Goal: Information Seeking & Learning: Learn about a topic

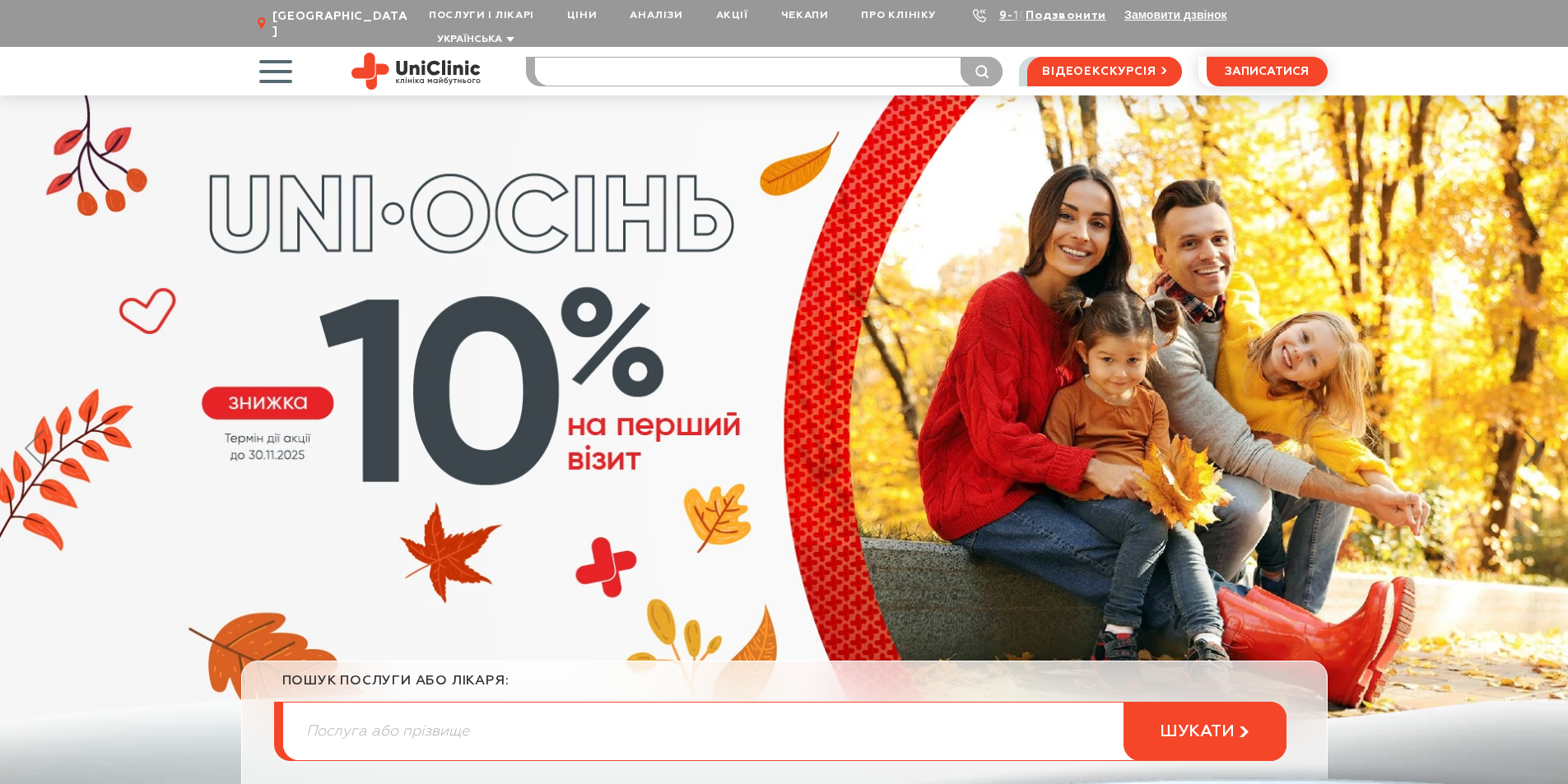
click at [580, 57] on input "search" at bounding box center [769, 71] width 468 height 28
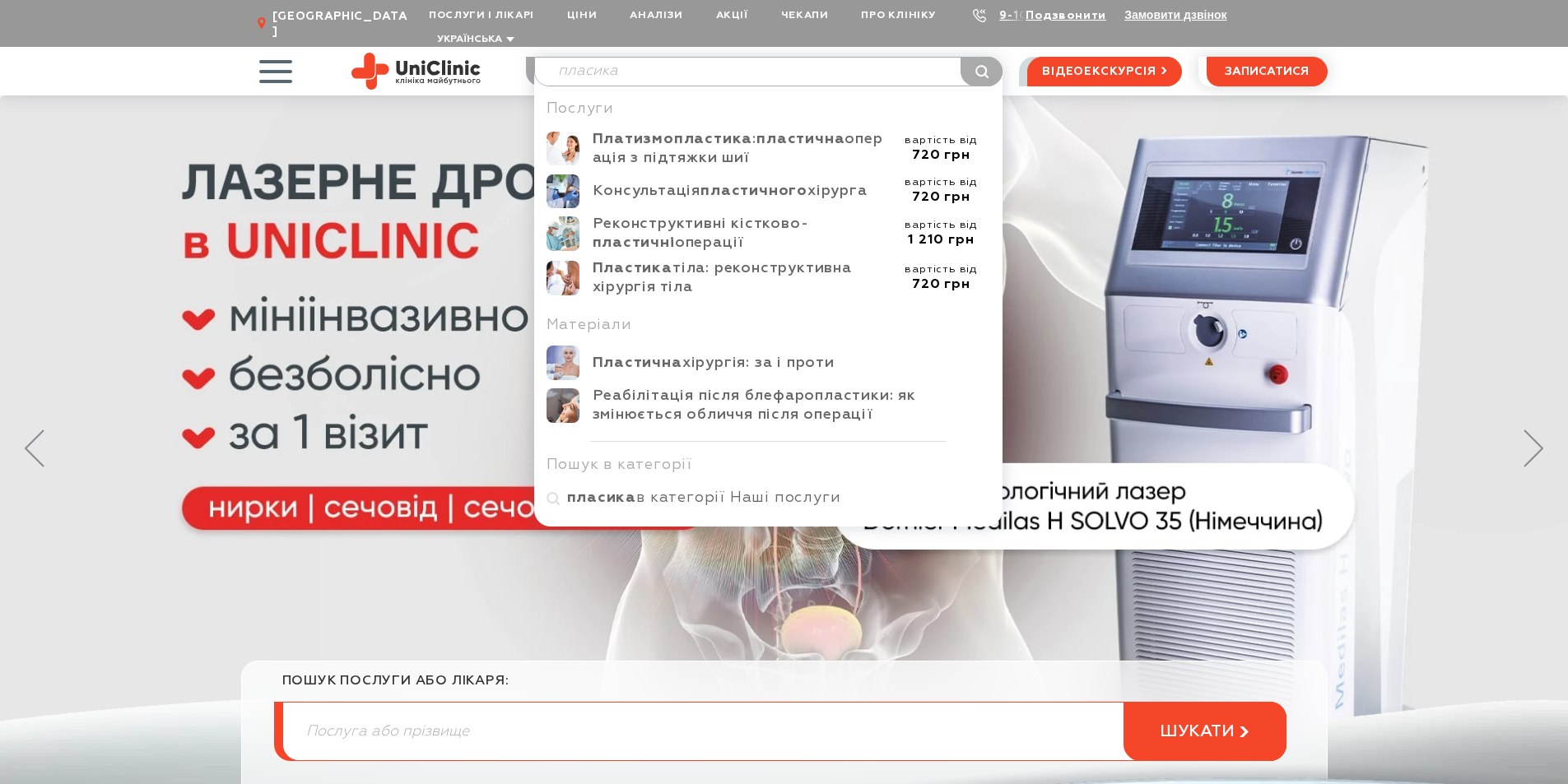
click at [591, 57] on input "пласика" at bounding box center [769, 71] width 468 height 28
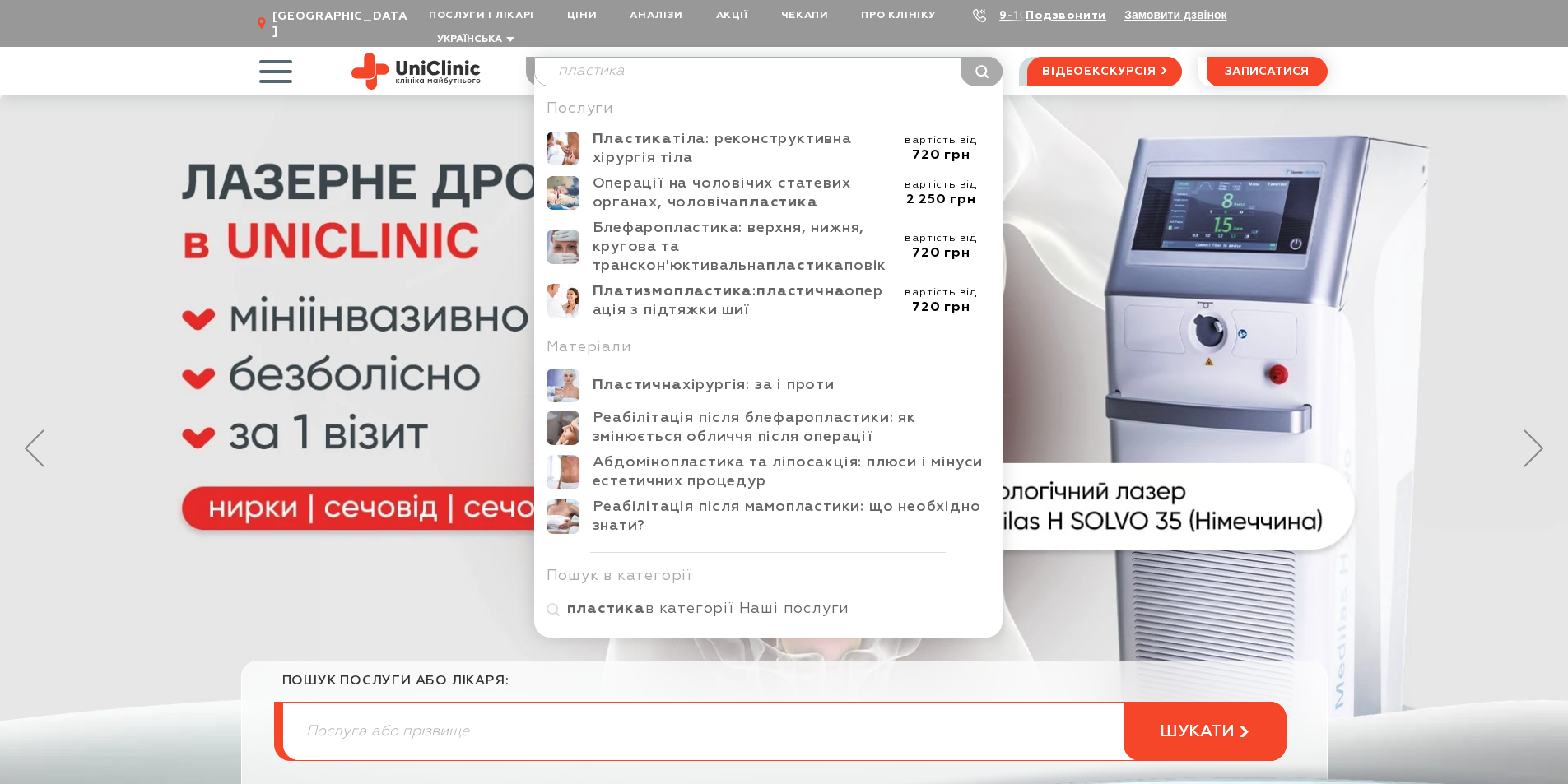
click at [670, 57] on input "пластика" at bounding box center [769, 71] width 468 height 28
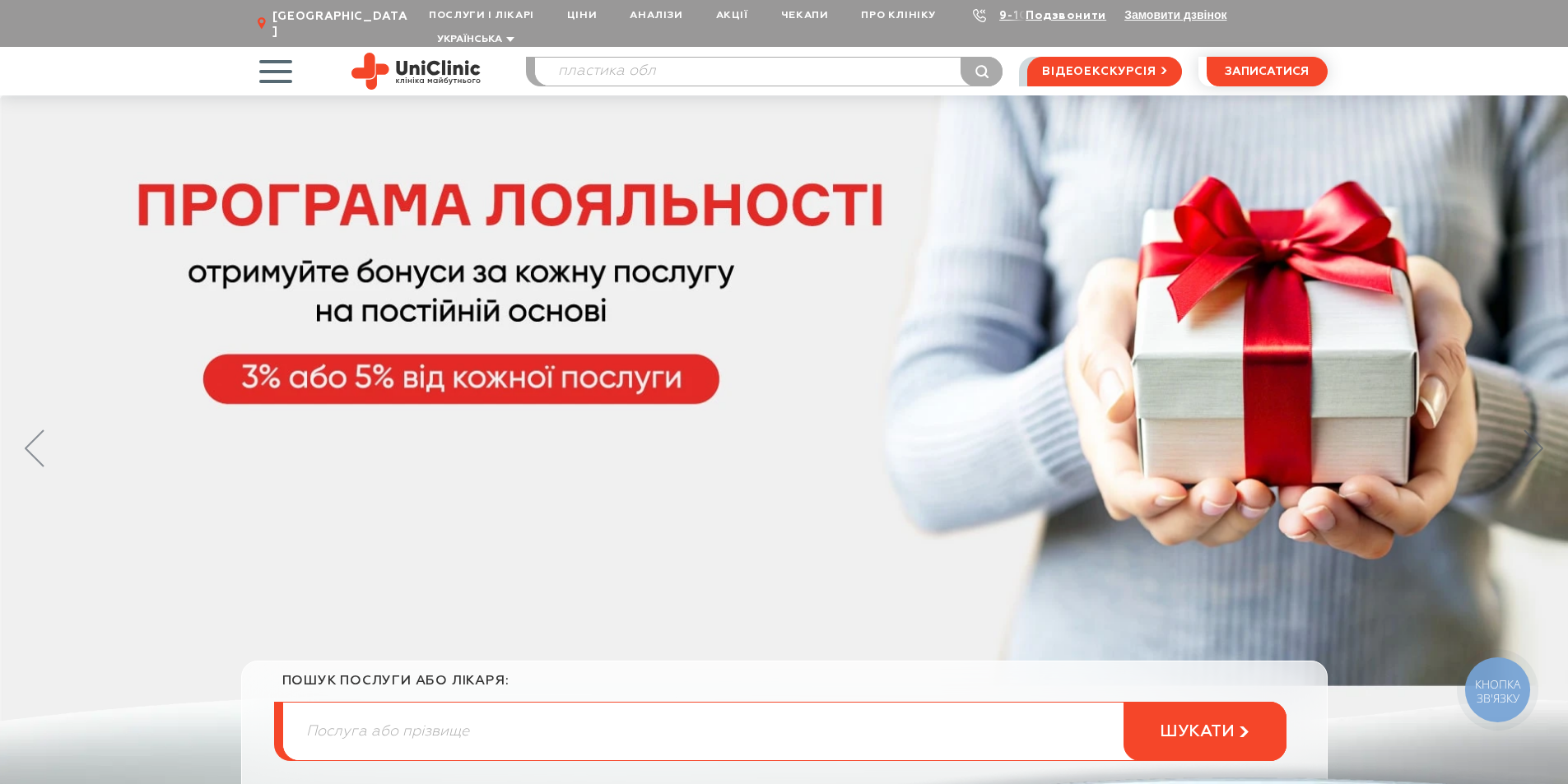
type input "пластика обл"
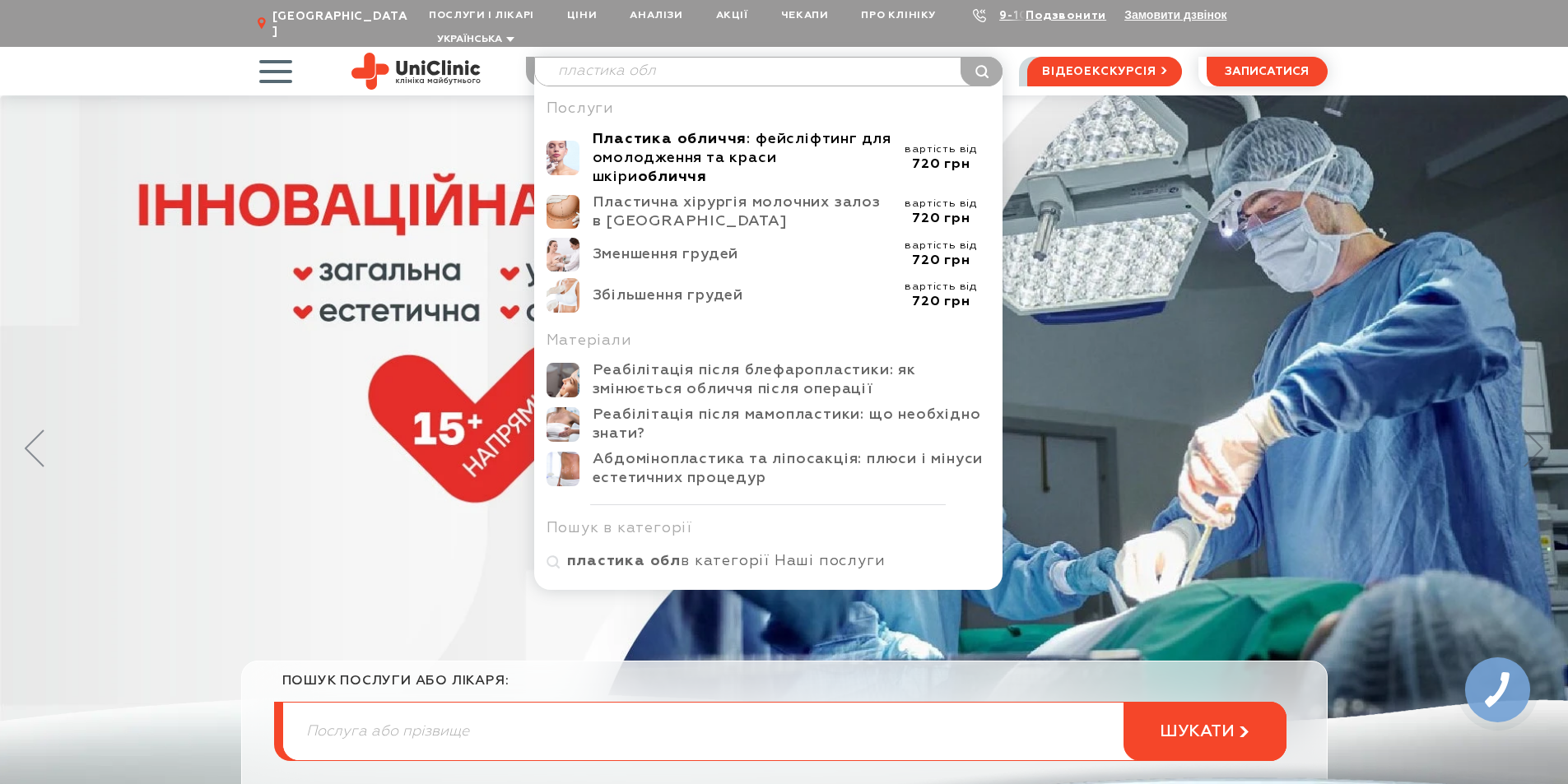
click at [770, 130] on div "Пластика обличчя : фейсліфтинг для омолодження та краси шкіри обличчя" at bounding box center [743, 157] width 299 height 57
click at [781, 131] on div "Пластика обличчя : фейсліфтинг для омолодження та краси шкіри обличчя" at bounding box center [743, 157] width 299 height 57
click at [781, 131] on div "Пластика обличчя : фейсліфтинг для омолодження та краси шкіри обличчя" at bounding box center [743, 157] width 299 height 57
click at [755, 138] on div "Пластика обличчя : фейсліфтинг для омолодження та краси шкіри обличчя" at bounding box center [743, 157] width 299 height 57
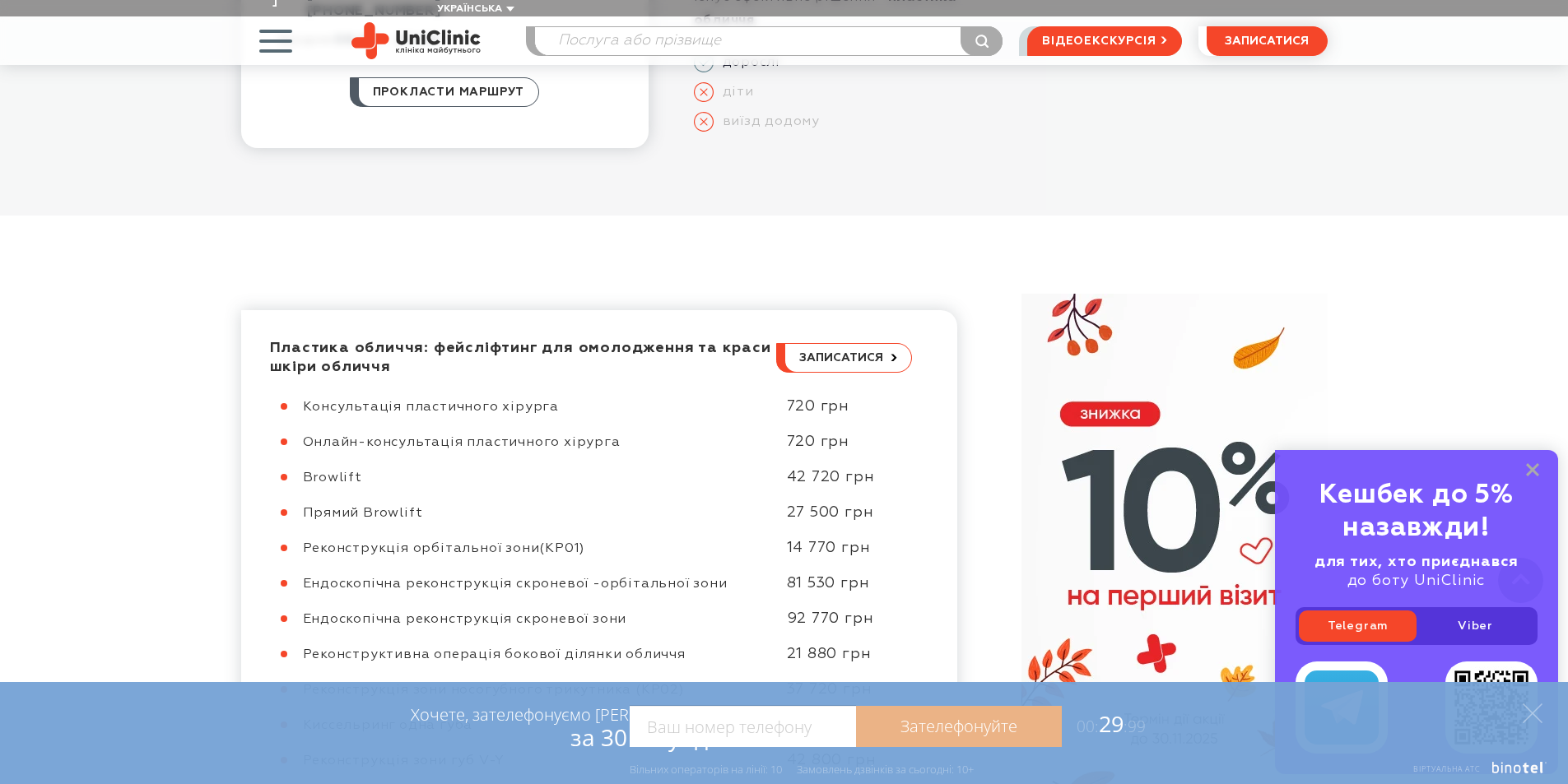
scroll to position [164, 0]
